Goal: Task Accomplishment & Management: Use online tool/utility

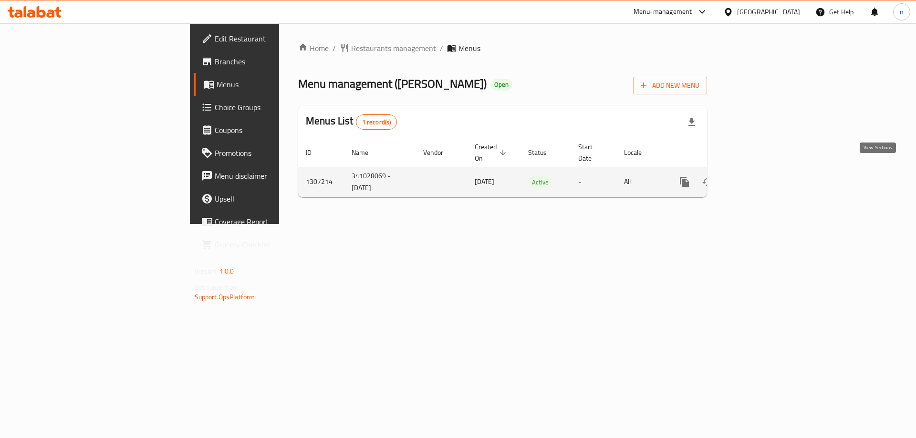
click at [759, 177] on icon "enhanced table" at bounding box center [753, 182] width 11 height 11
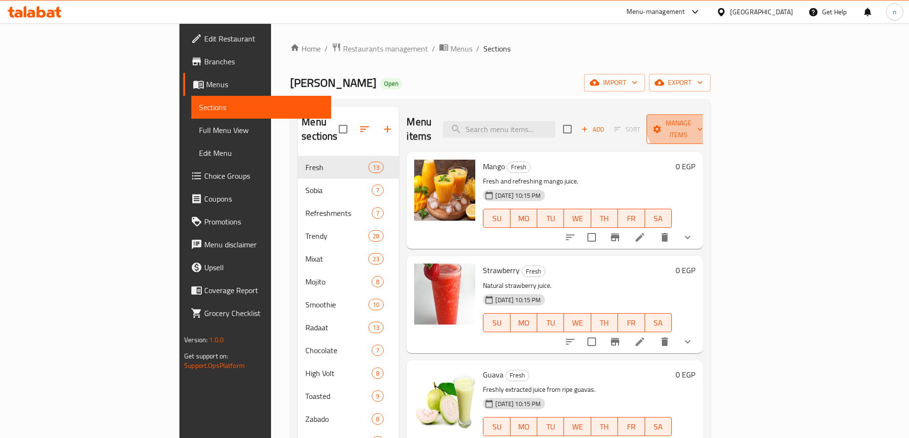
click at [703, 122] on span "Manage items" at bounding box center [678, 129] width 49 height 24
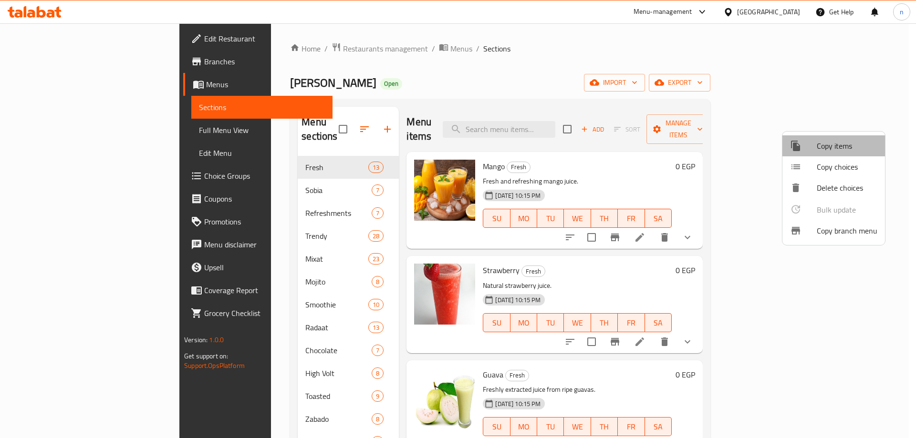
click at [837, 146] on span "Copy items" at bounding box center [847, 145] width 61 height 11
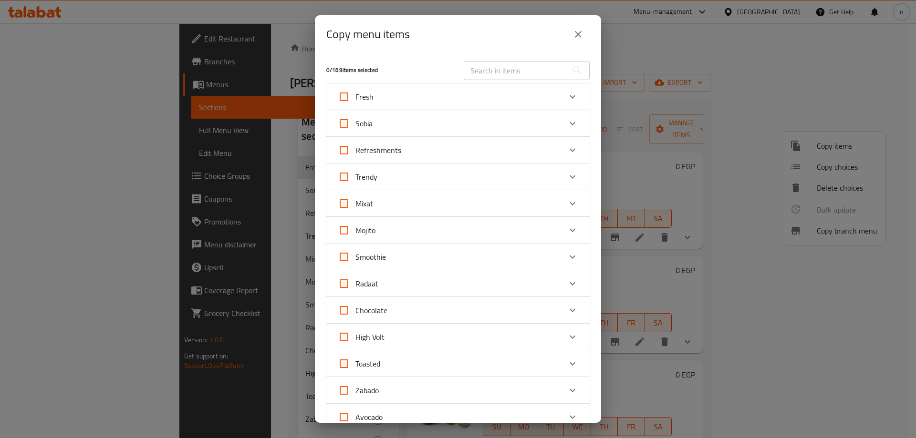
click at [588, 40] on div "Copy menu items" at bounding box center [457, 34] width 263 height 23
click at [580, 36] on icon "close" at bounding box center [578, 34] width 7 height 7
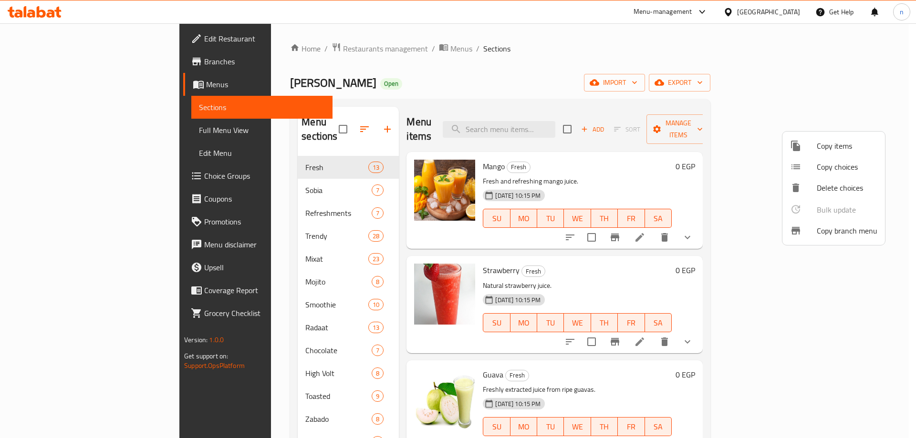
click at [696, 67] on div at bounding box center [458, 219] width 916 height 438
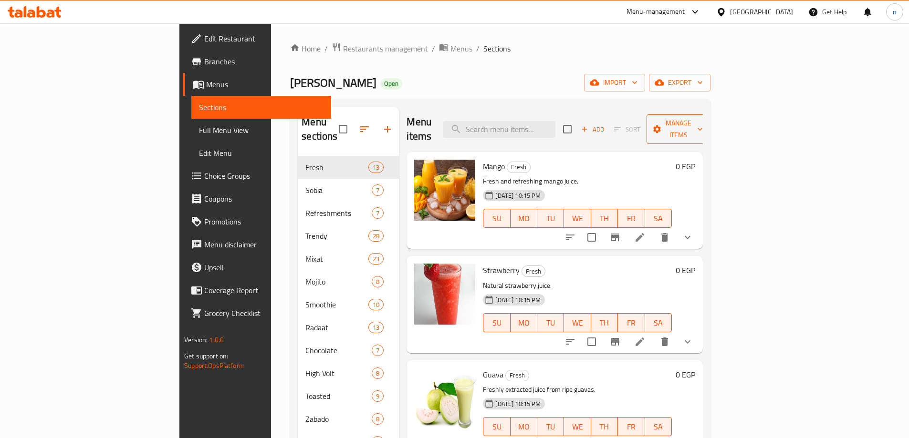
click at [703, 119] on span "Manage items" at bounding box center [678, 129] width 49 height 24
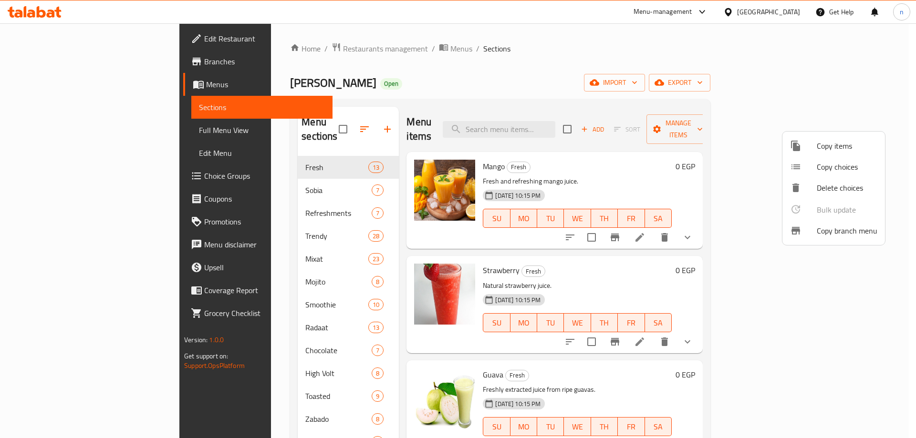
click at [816, 229] on div at bounding box center [803, 230] width 27 height 11
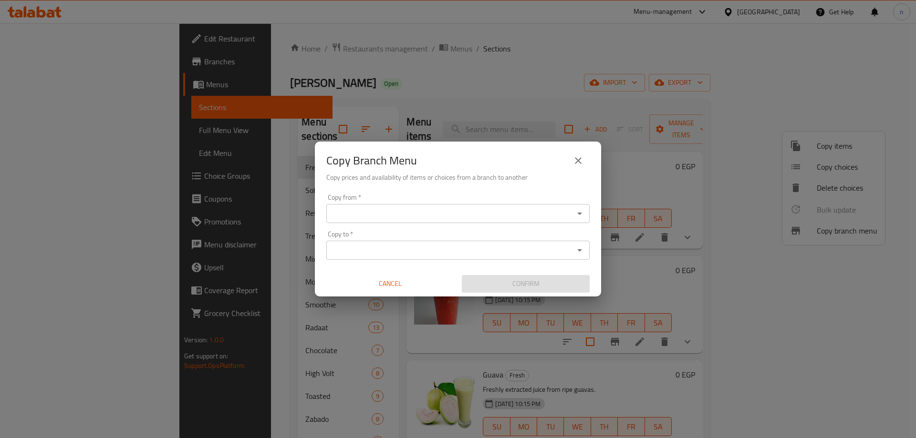
click at [332, 208] on input "Copy from   *" at bounding box center [450, 213] width 242 height 13
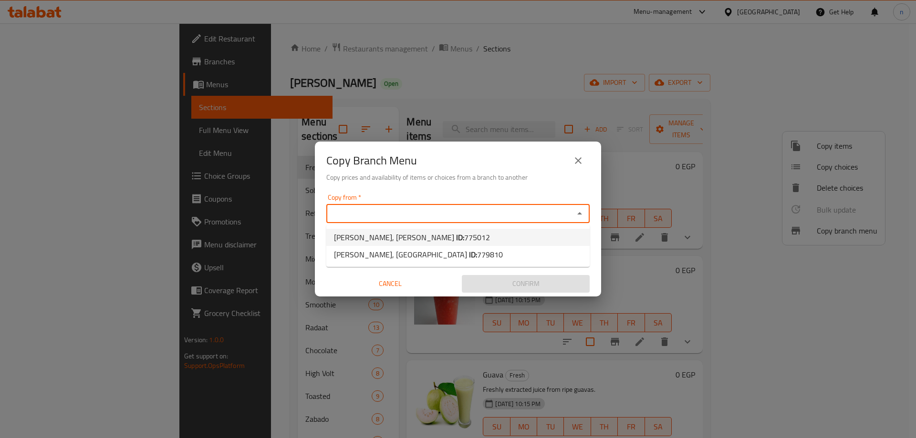
click at [384, 238] on span "[PERSON_NAME], [PERSON_NAME] ID: 775012" at bounding box center [412, 237] width 156 height 11
type input "[PERSON_NAME], [PERSON_NAME]"
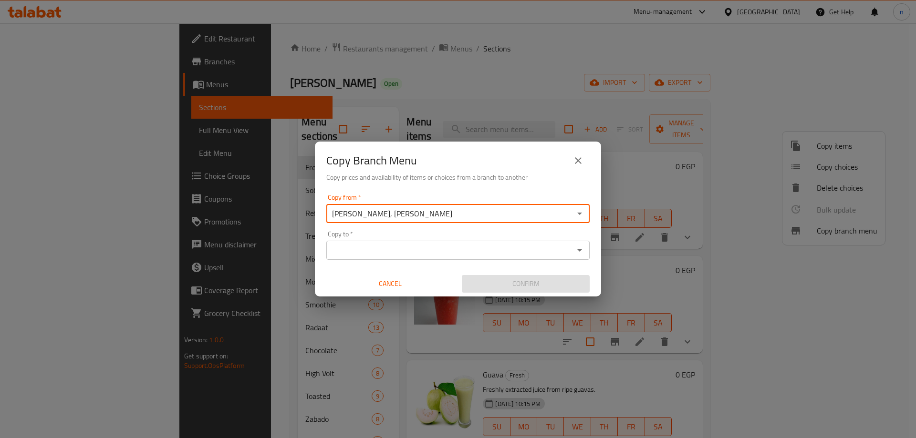
click at [387, 250] on input "Copy to   *" at bounding box center [450, 250] width 242 height 13
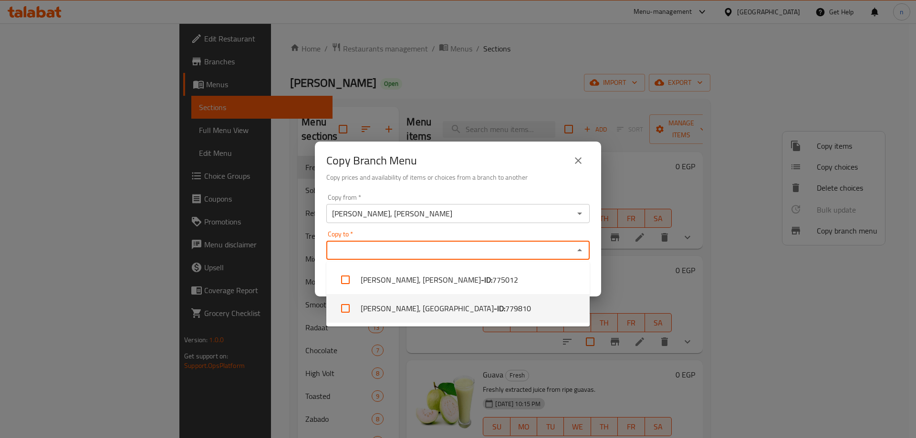
click at [440, 312] on li "[PERSON_NAME], [GEOGRAPHIC_DATA] - ID: 779810" at bounding box center [457, 308] width 263 height 29
checkbox input "true"
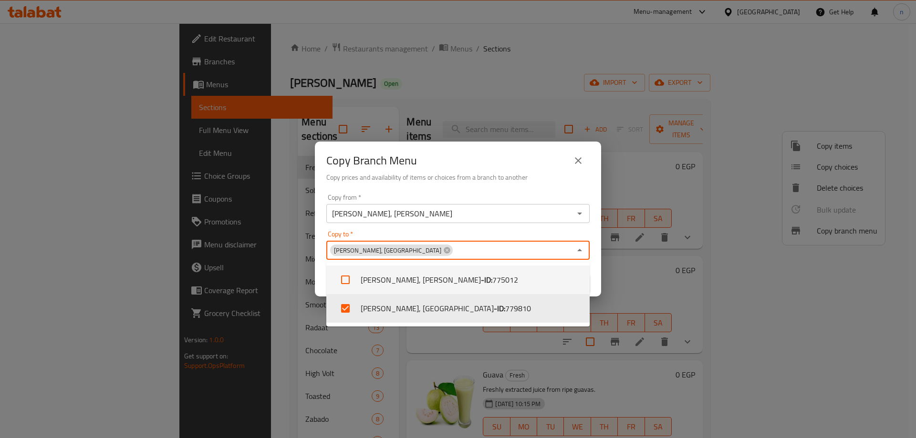
click at [508, 182] on h6 "Copy prices and availability of items or choices from a branch to another" at bounding box center [457, 177] width 263 height 10
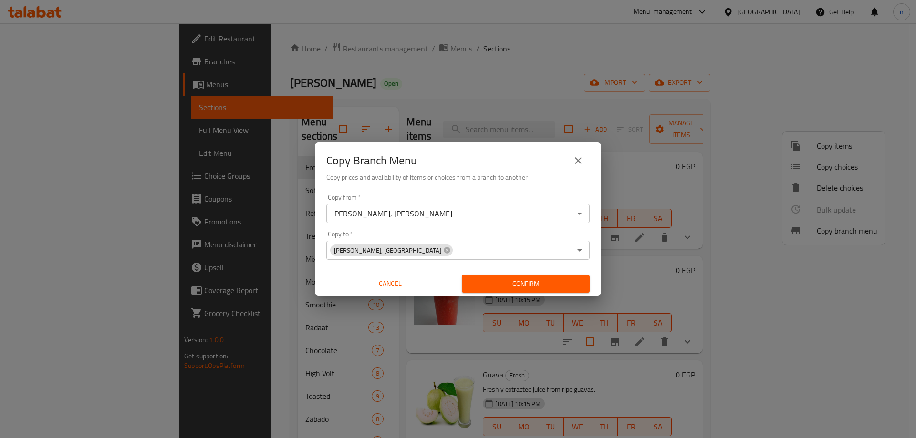
click at [526, 289] on span "Confirm" at bounding box center [526, 284] width 113 height 12
